Goal: Task Accomplishment & Management: Complete application form

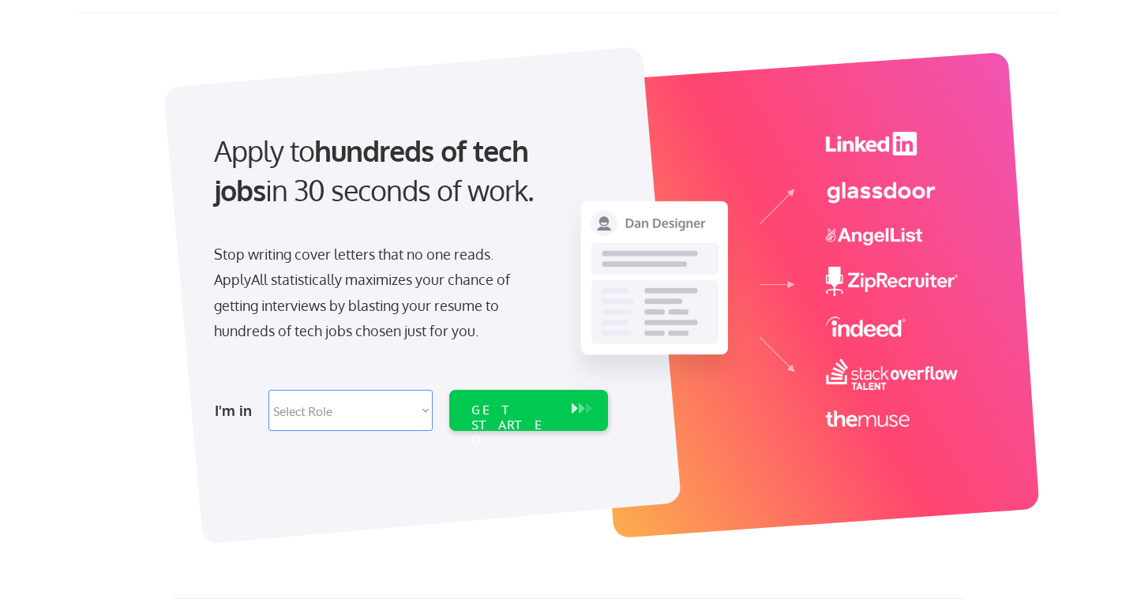
scroll to position [54, 0]
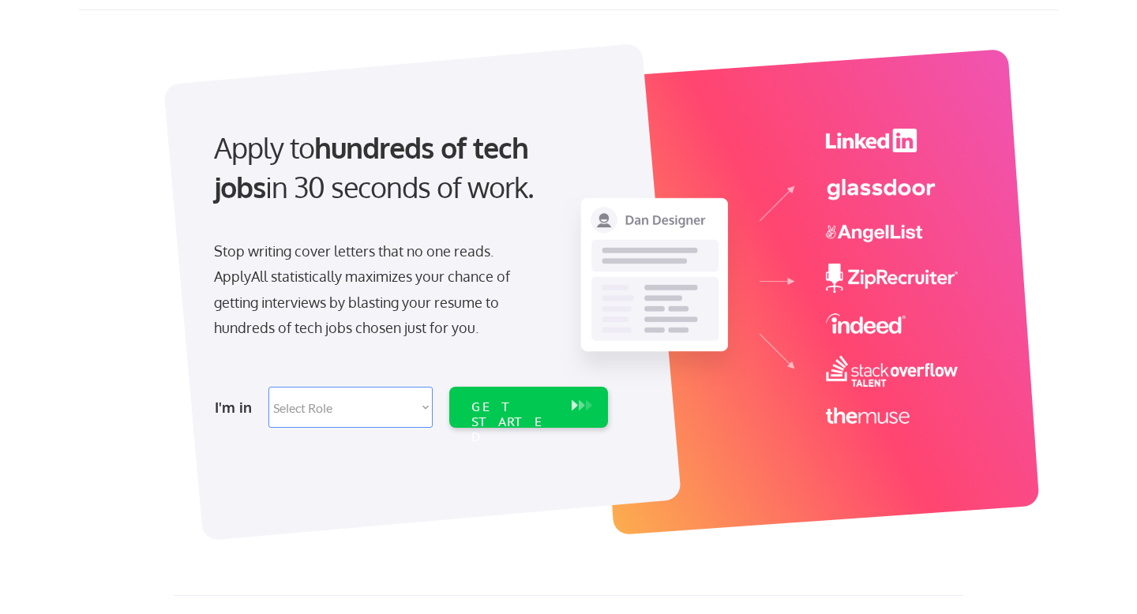
click at [419, 407] on select "Select Role Software Engineering Product Management Customer Success Sales UI/U…" at bounding box center [350, 407] width 164 height 41
click at [383, 404] on select "Select Role Software Engineering Product Management Customer Success Sales UI/U…" at bounding box center [350, 407] width 164 height 41
select select ""sales0""
click at [268, 387] on select "Select Role Software Engineering Product Management Customer Success Sales UI/U…" at bounding box center [350, 407] width 164 height 41
select select ""sales0""
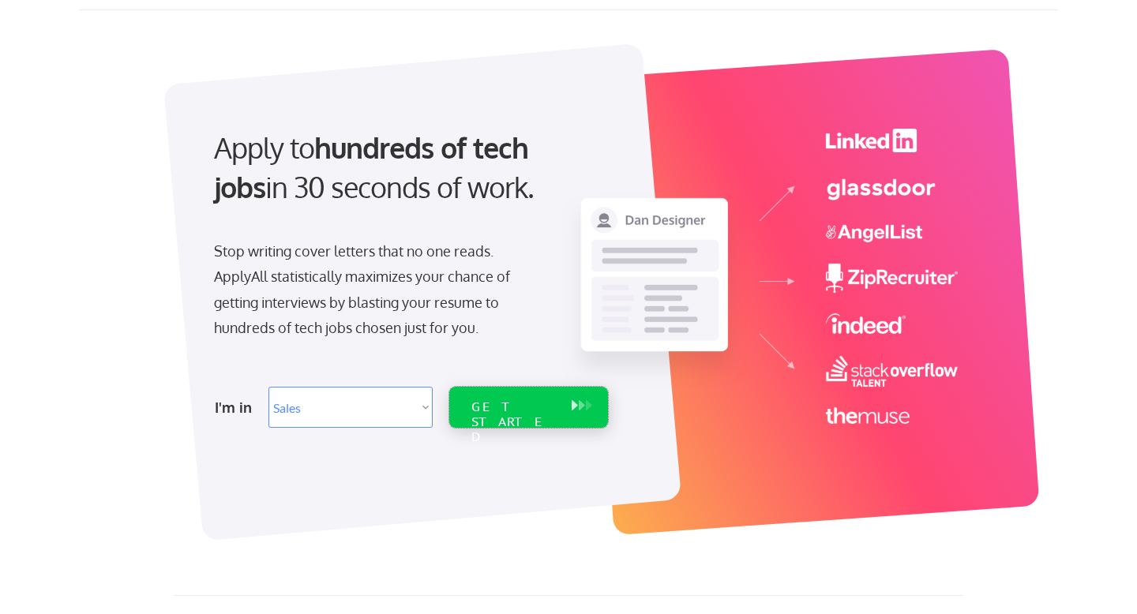
click at [484, 412] on div "GET STARTED" at bounding box center [513, 422] width 84 height 46
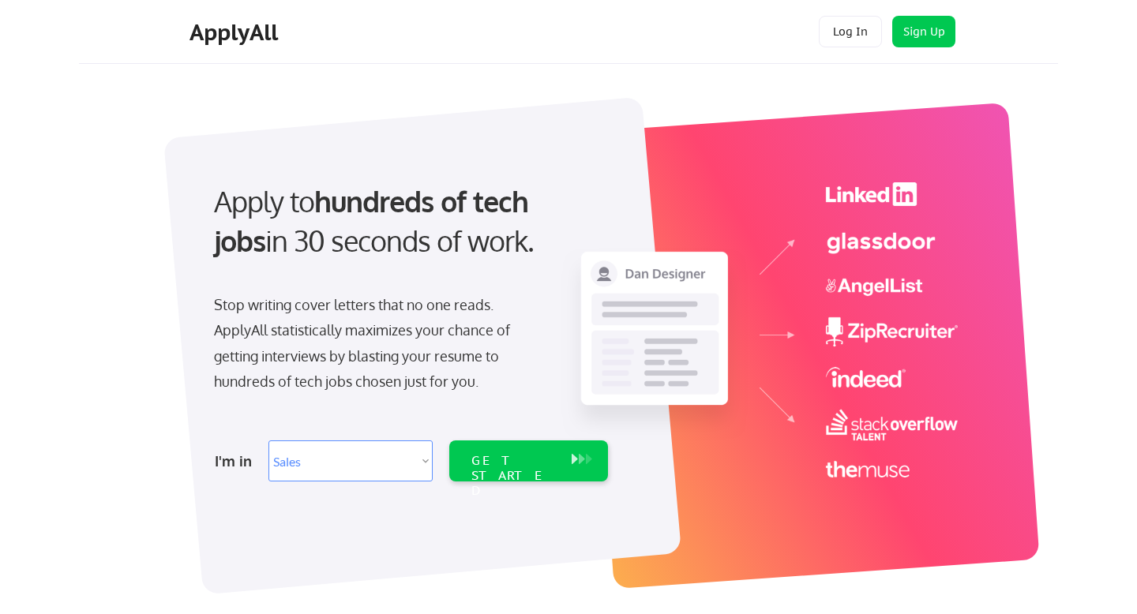
select select ""sales0""
